Goal: Task Accomplishment & Management: Use online tool/utility

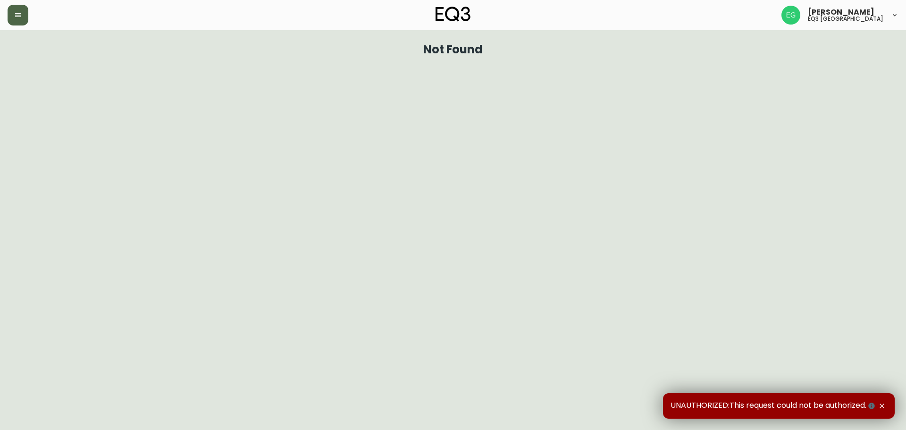
click at [16, 16] on icon "button" at bounding box center [18, 15] width 8 height 8
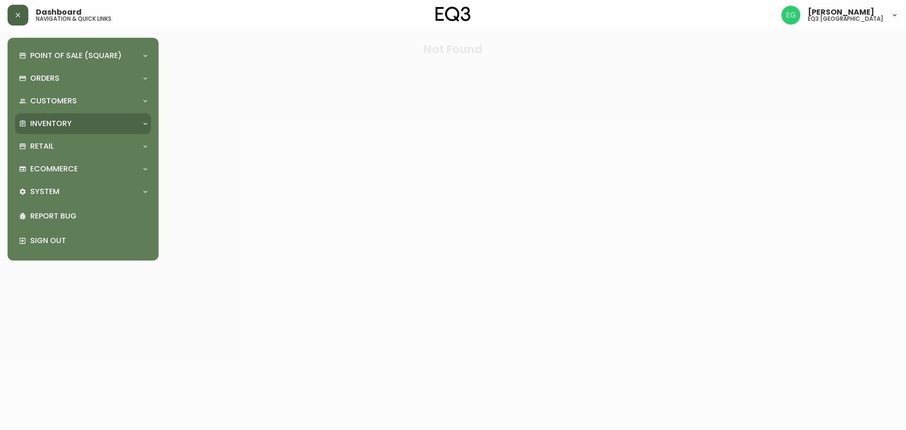
click at [72, 121] on div "Inventory" at bounding box center [78, 123] width 119 height 10
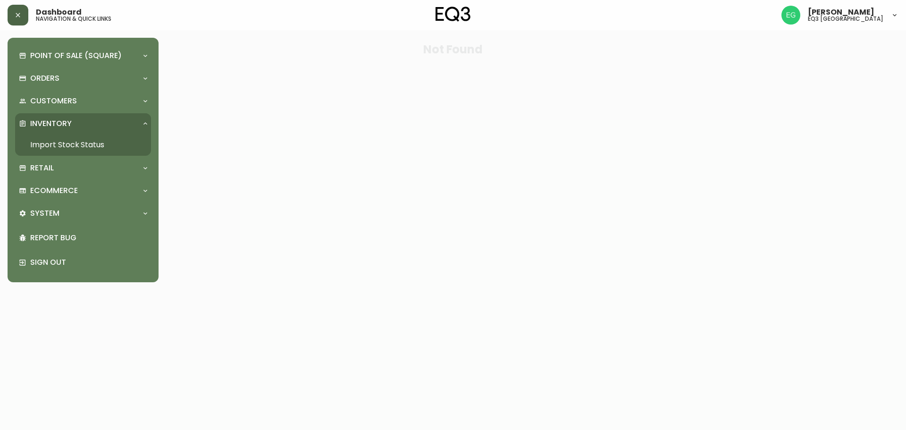
click at [71, 141] on link "Import Stock Status" at bounding box center [83, 145] width 136 height 22
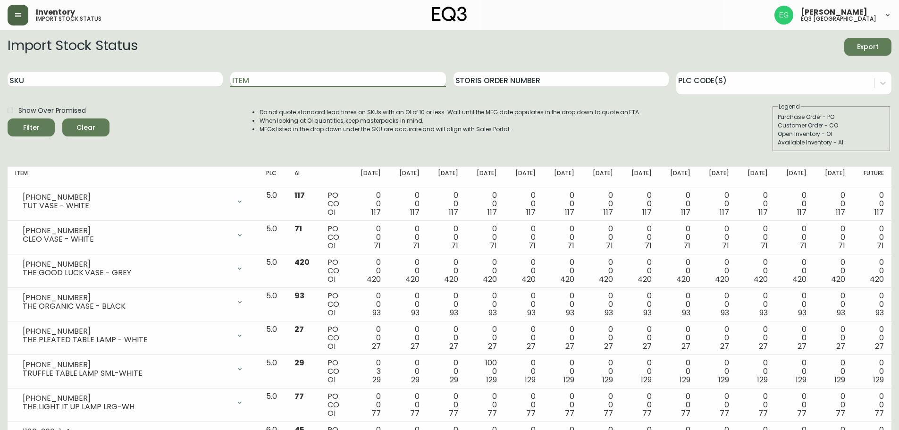
click at [322, 74] on input "Item" at bounding box center [337, 79] width 215 height 15
click at [321, 78] on input "Item" at bounding box center [337, 79] width 215 height 15
click at [8, 118] on button "Filter" at bounding box center [31, 127] width 47 height 18
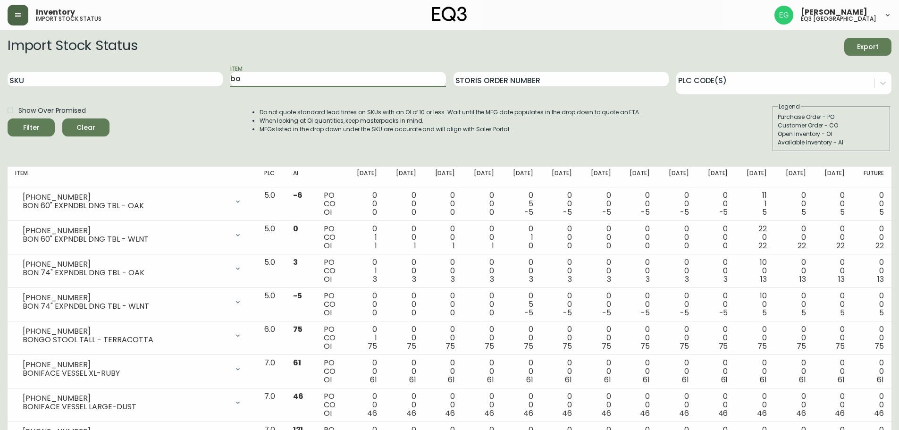
type input "b"
click at [8, 118] on button "Filter" at bounding box center [31, 127] width 47 height 18
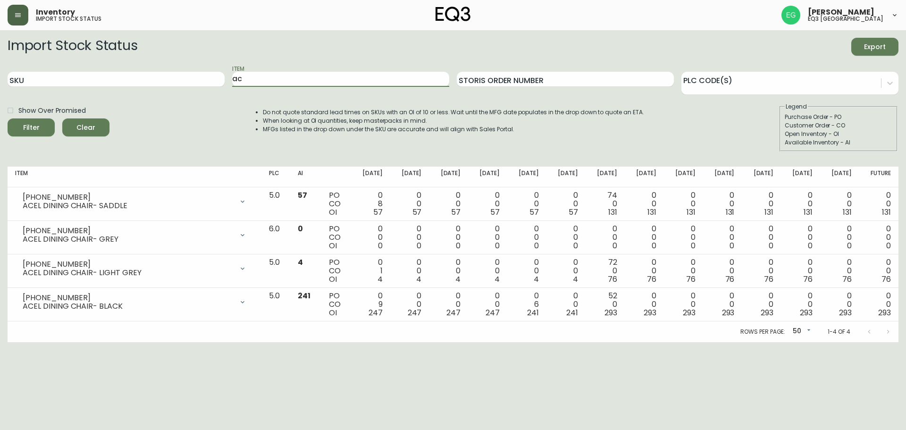
type input "a"
type input "marcel sideboard"
click at [8, 118] on button "Filter" at bounding box center [31, 127] width 47 height 18
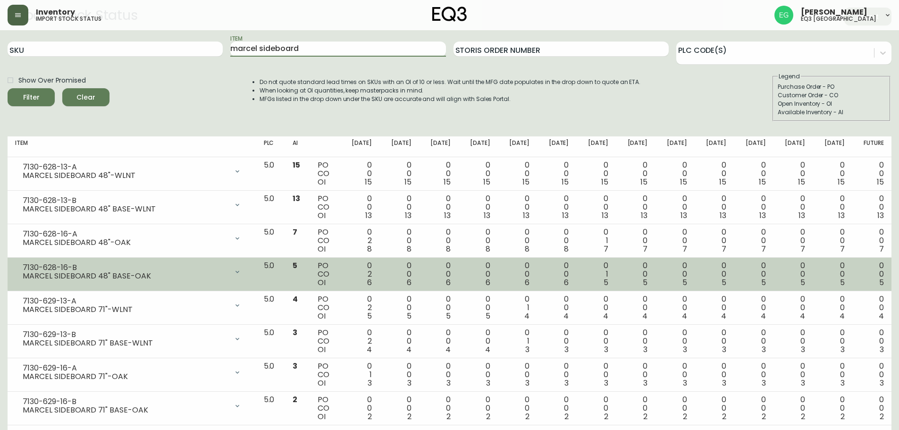
scroll to position [46, 0]
